Goal: Transaction & Acquisition: Purchase product/service

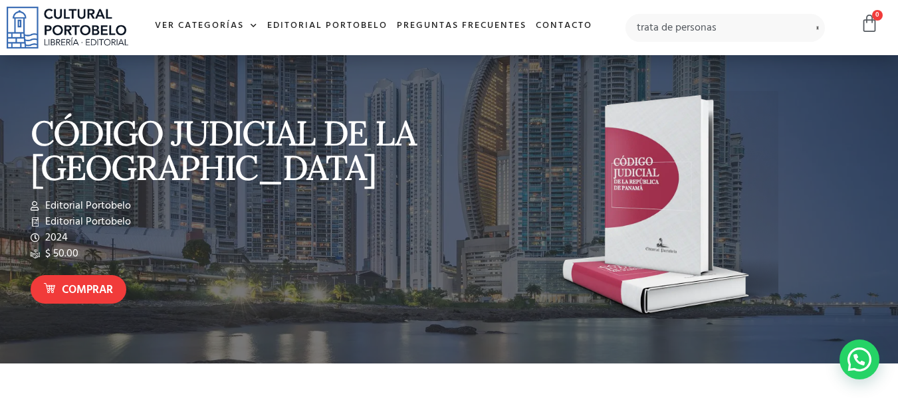
type input "trata de personas"
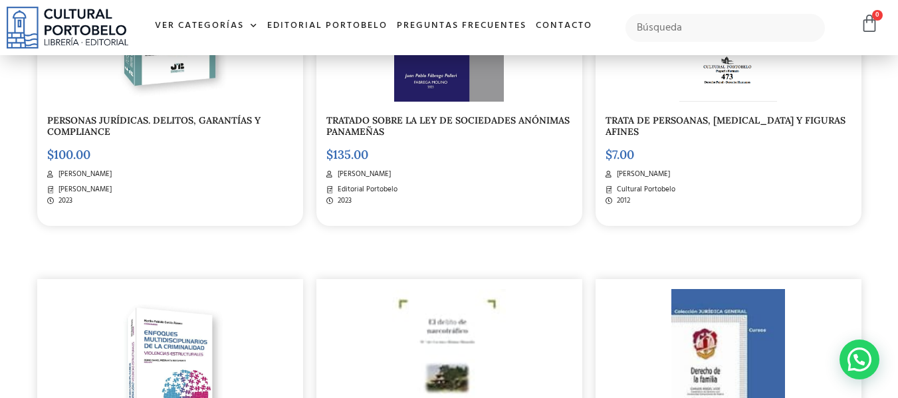
scroll to position [465, 0]
click at [637, 135] on link "TRATA DE PERSOANAS, GENOCIDIO Y FIGURAS AFINES" at bounding box center [725, 125] width 240 height 23
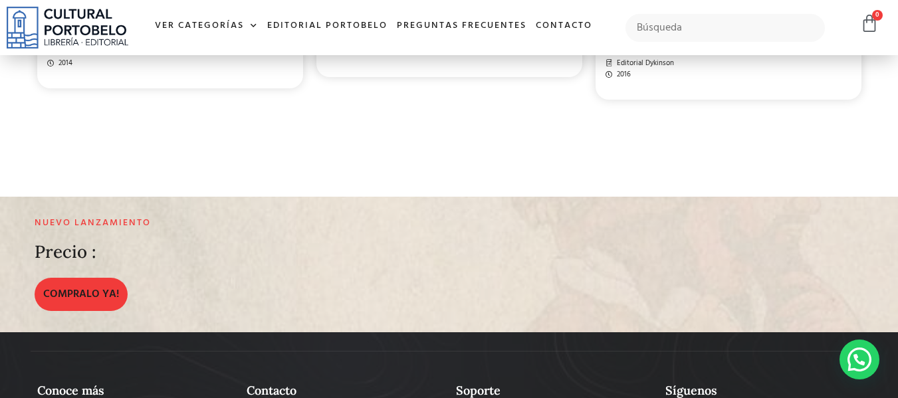
scroll to position [1727, 0]
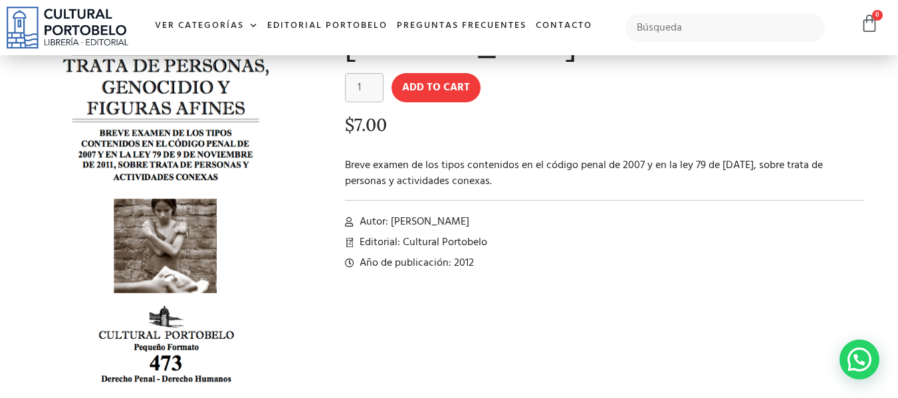
scroll to position [199, 0]
